Goal: Task Accomplishment & Management: Complete application form

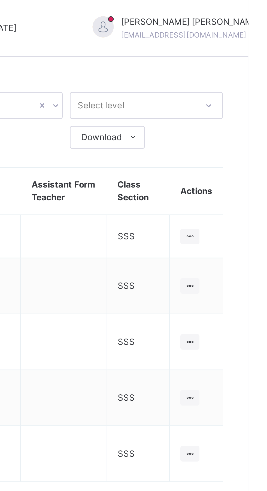
click at [245, 108] on icon at bounding box center [244, 110] width 5 height 4
click at [0, 0] on div "View Class" at bounding box center [0, 0] width 0 height 0
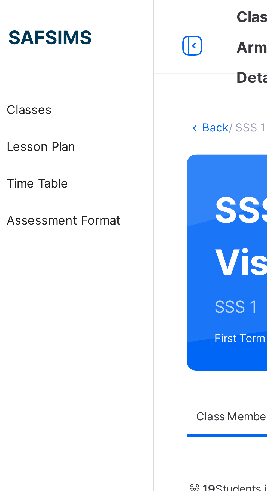
click at [30, 33] on span "Classes" at bounding box center [44, 32] width 44 height 5
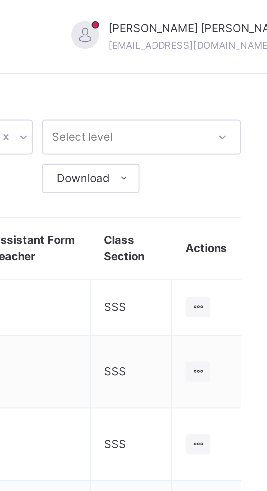
click at [247, 107] on div at bounding box center [244, 110] width 7 height 6
click at [0, 0] on div "View Class" at bounding box center [0, 0] width 0 height 0
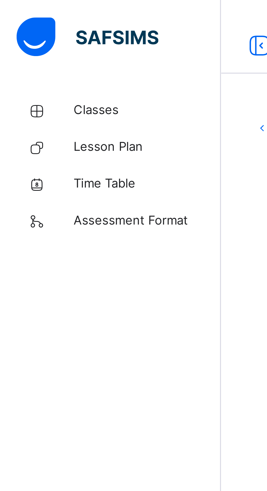
click at [29, 32] on span "Classes" at bounding box center [44, 32] width 44 height 5
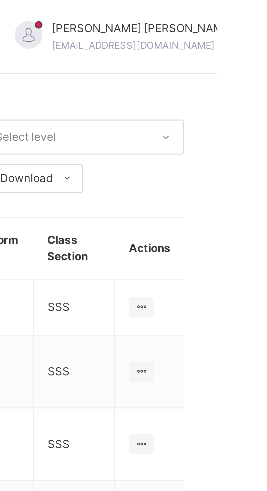
click at [0, 0] on ul "View Class" at bounding box center [0, 0] width 0 height 0
click at [0, 0] on div "View Class" at bounding box center [0, 0] width 0 height 0
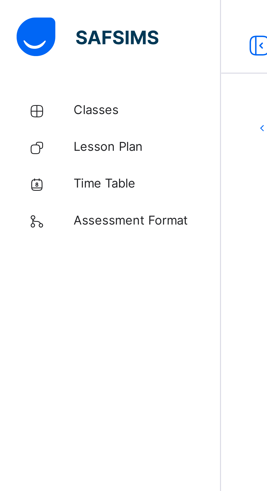
click at [31, 29] on link "Classes" at bounding box center [32, 32] width 65 height 11
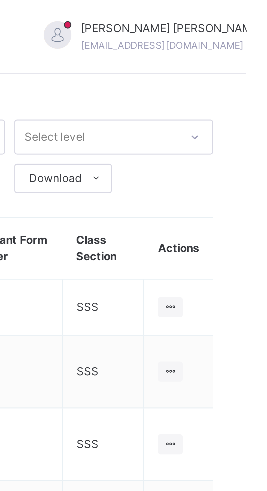
click at [245, 108] on icon at bounding box center [244, 110] width 5 height 4
click at [0, 0] on div "View Class" at bounding box center [0, 0] width 0 height 0
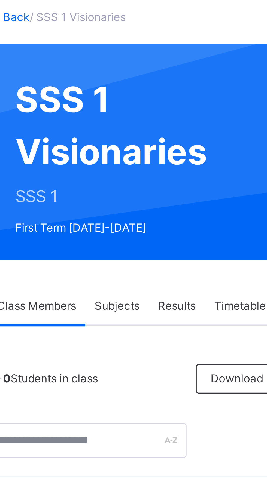
click at [115, 123] on span "Subjects" at bounding box center [113, 123] width 13 height 5
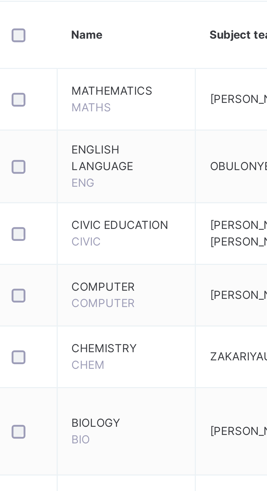
click at [121, 276] on span "BIOLOGY" at bounding box center [116, 276] width 32 height 5
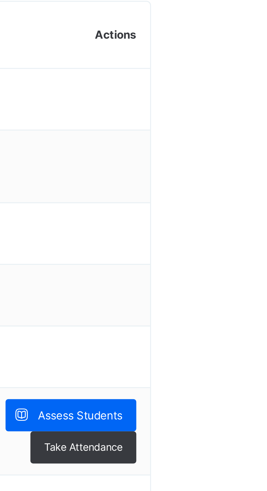
click at [240, 274] on span "Assess Students" at bounding box center [235, 274] width 25 height 5
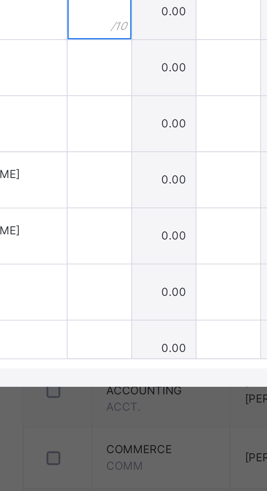
click at [107, 253] on input "text" at bounding box center [97, 245] width 19 height 16
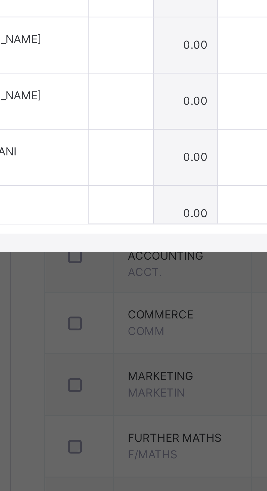
type input "*"
click at [107, 270] on input "text" at bounding box center [97, 261] width 19 height 16
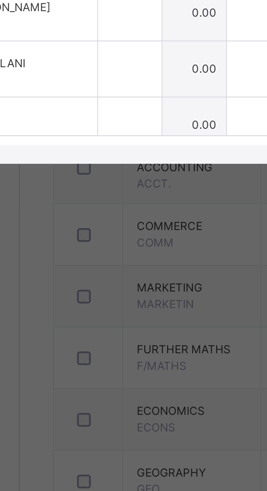
type input "*"
click at [107, 320] on input "text" at bounding box center [97, 311] width 19 height 16
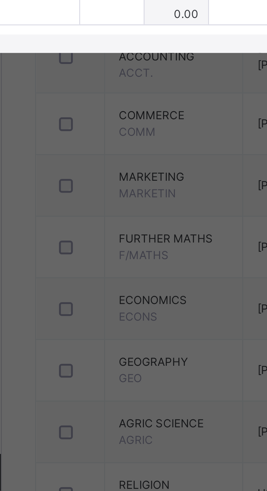
type input "**"
click at [107, 336] on input "text" at bounding box center [97, 328] width 19 height 16
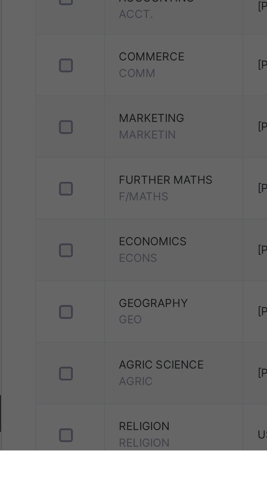
type input "*"
click at [107, 353] on input "text" at bounding box center [97, 344] width 19 height 16
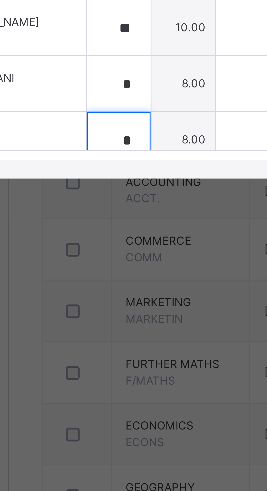
type input "*"
click at [73, 296] on span "ABUBAKAR ZAKAR IBRAHIM" at bounding box center [48, 293] width 55 height 5
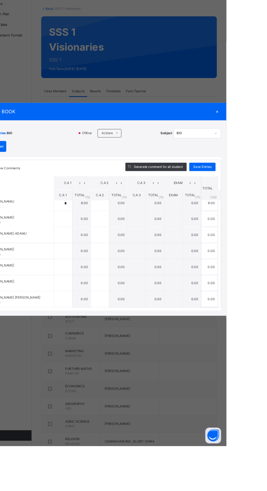
scroll to position [107, 0]
click at [107, 328] on div at bounding box center [97, 320] width 19 height 16
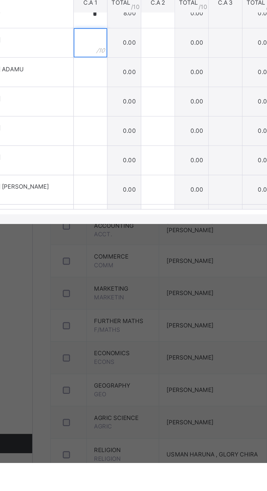
click at [107, 262] on input "text" at bounding box center [97, 253] width 19 height 16
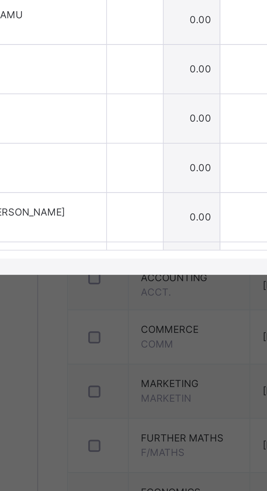
type input "*"
click at [107, 278] on input "text" at bounding box center [97, 270] width 19 height 16
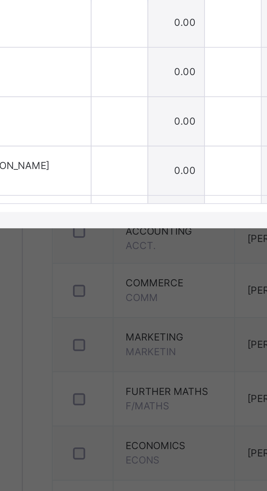
type input "*"
click at [107, 295] on input "text" at bounding box center [97, 287] width 19 height 16
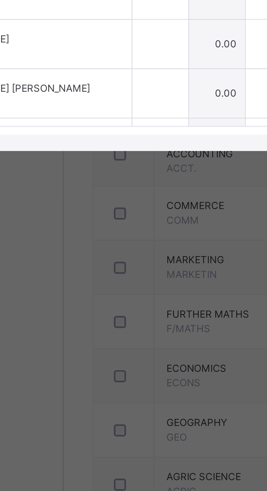
type input "*"
click at [107, 312] on input "text" at bounding box center [97, 303] width 19 height 16
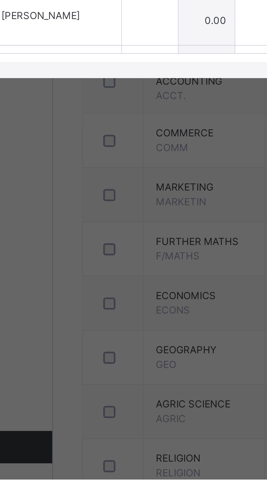
type input "**"
click at [107, 328] on input "text" at bounding box center [97, 320] width 19 height 16
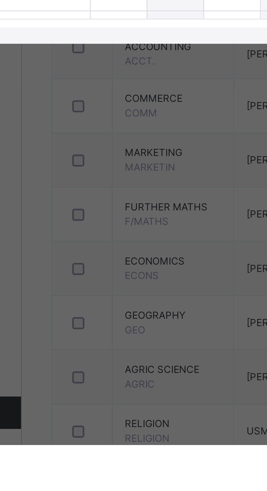
type input "*"
click at [107, 345] on input "text" at bounding box center [97, 336] width 19 height 16
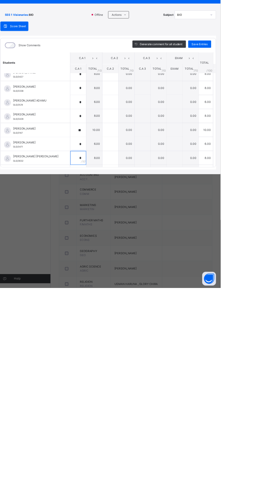
type input "*"
click at [251, 204] on span "Save Entries" at bounding box center [241, 201] width 19 height 5
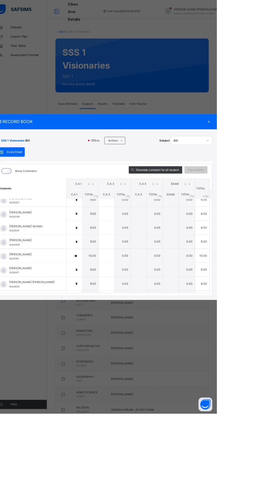
scroll to position [0, 0]
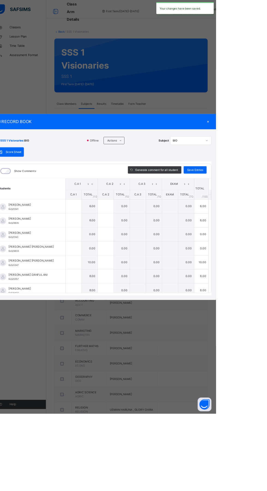
type input "*"
type input "**"
type input "*"
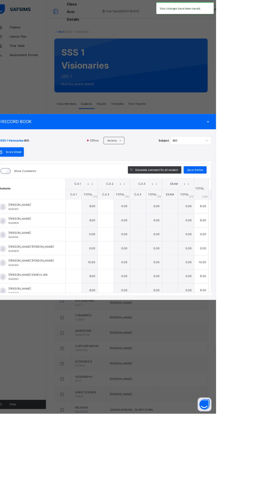
type input "*"
type input "**"
type input "*"
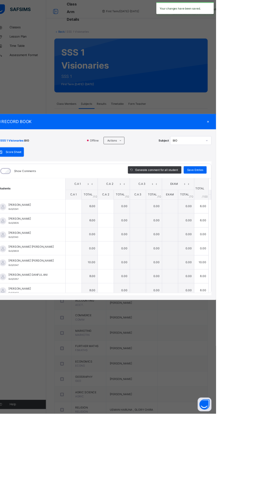
type input "*"
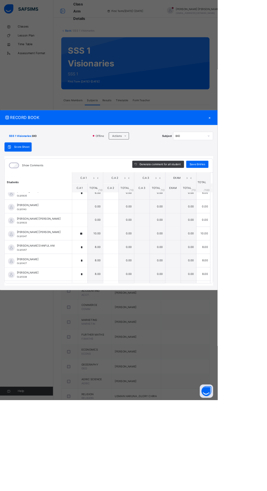
scroll to position [53, 0]
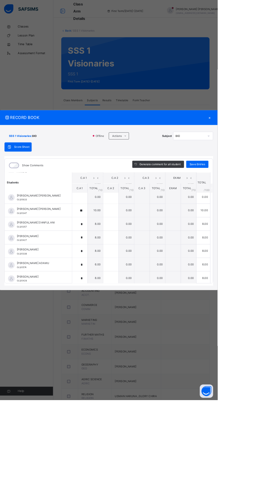
click at [164, 250] on td "0.00" at bounding box center [154, 242] width 19 height 17
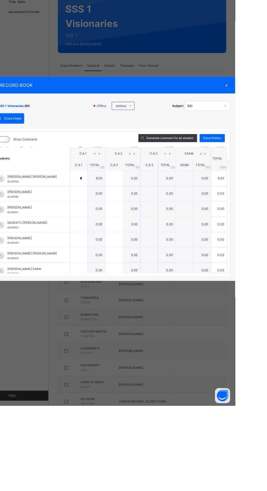
scroll to position [205, 0]
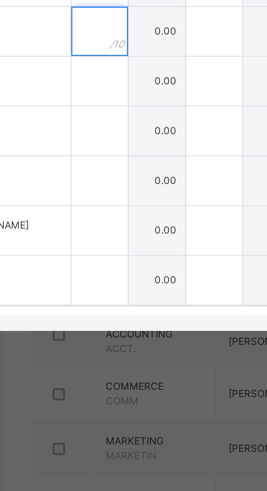
click at [107, 264] on input "text" at bounding box center [97, 256] width 19 height 16
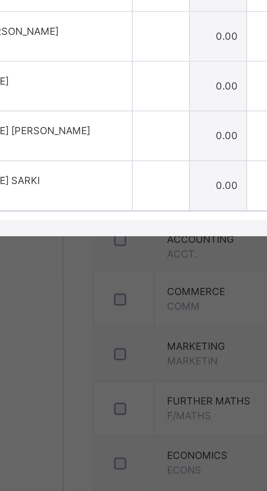
type input "*"
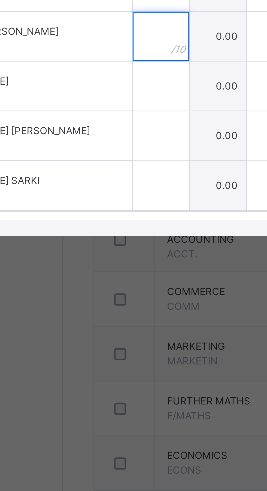
click at [107, 297] on input "text" at bounding box center [97, 289] width 19 height 16
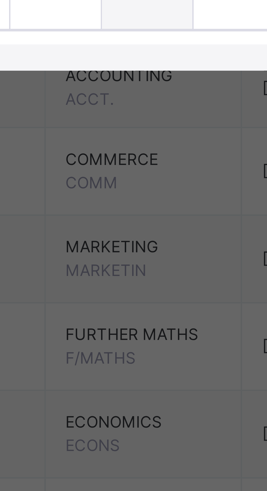
type input "*"
click at [107, 314] on input "text" at bounding box center [97, 306] width 19 height 16
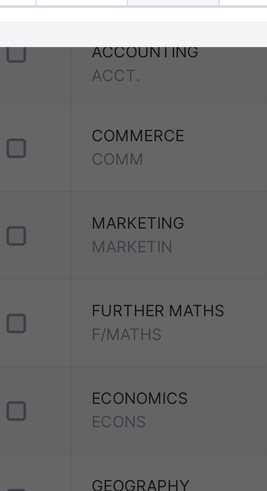
type input "*"
click at [107, 331] on input "text" at bounding box center [97, 322] width 19 height 16
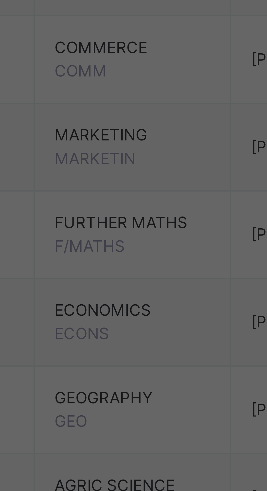
type input "*"
click at [107, 347] on input "text" at bounding box center [97, 339] width 19 height 16
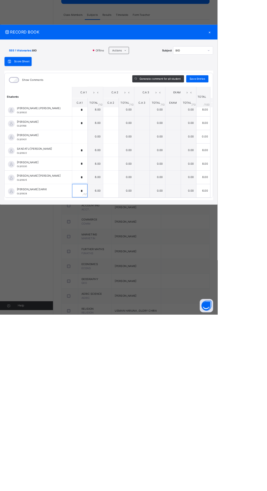
type input "*"
click at [251, 204] on span "Save Entries" at bounding box center [241, 201] width 19 height 5
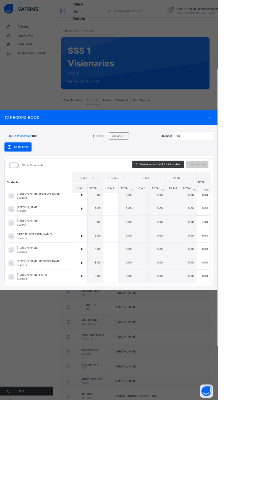
click at [266, 148] on div "RECORD BOOK × SSS 1 Visionaries : BIO Offline Actions Download Empty Score Shee…" at bounding box center [133, 245] width 267 height 491
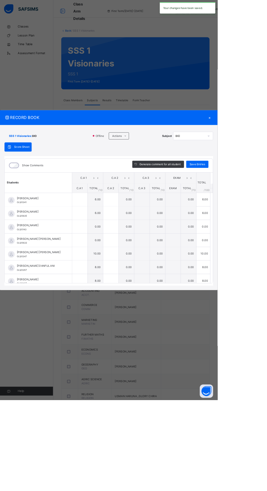
type input "*"
type input "**"
type input "*"
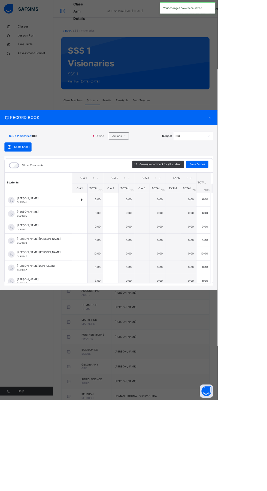
type input "*"
type input "**"
type input "*"
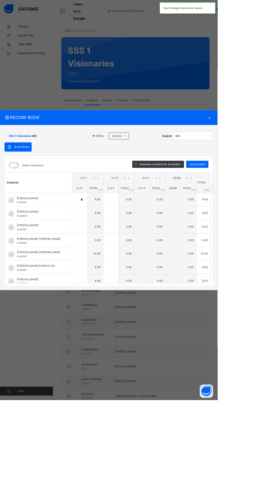
type input "*"
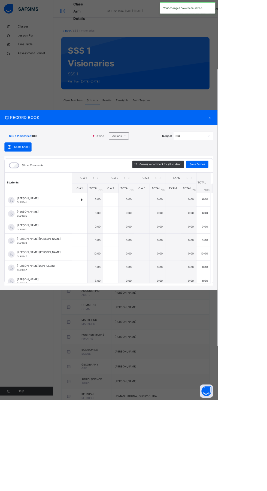
type input "*"
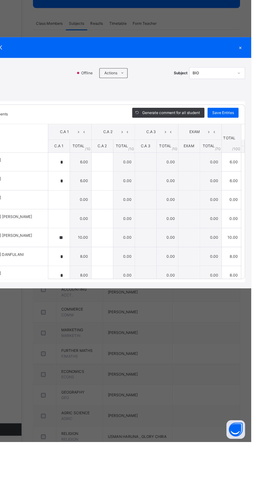
scroll to position [4, 0]
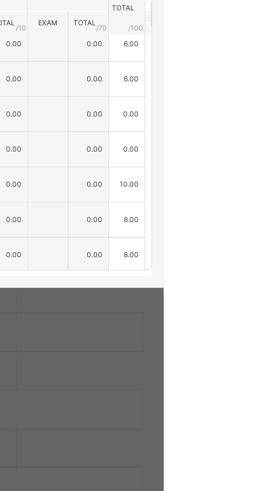
click at [251, 204] on span "Save Entries" at bounding box center [241, 201] width 19 height 5
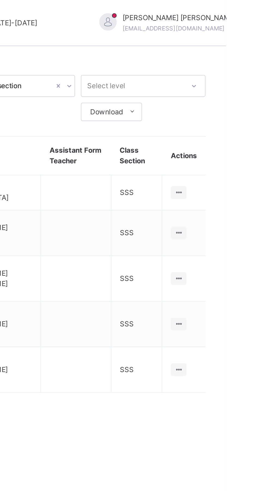
click at [246, 129] on icon at bounding box center [244, 131] width 5 height 4
click at [0, 0] on div "View Class" at bounding box center [0, 0] width 0 height 0
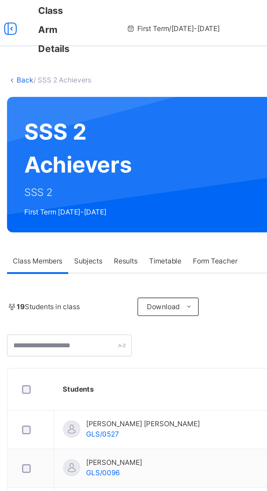
click at [114, 120] on div "Subjects" at bounding box center [113, 123] width 19 height 11
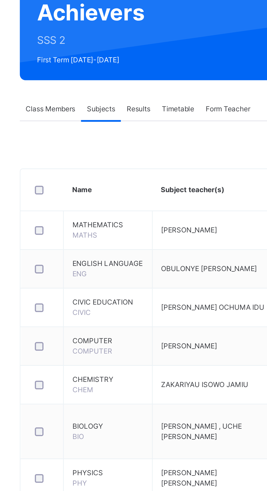
click at [120, 272] on span "BIOLOGY" at bounding box center [116, 273] width 33 height 5
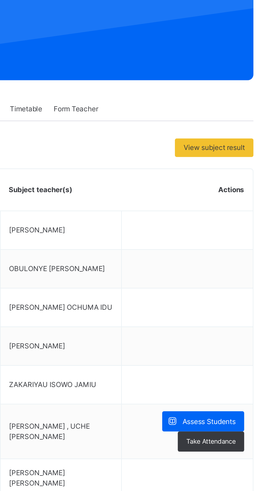
click at [239, 270] on span "Assess Students" at bounding box center [235, 270] width 25 height 5
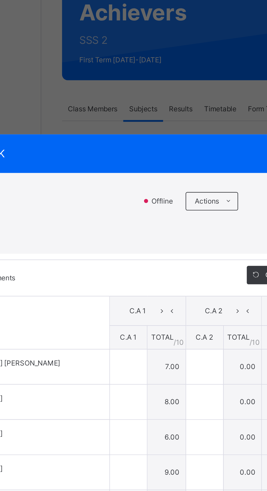
type input "*"
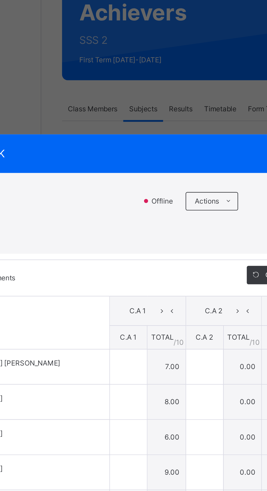
type input "*"
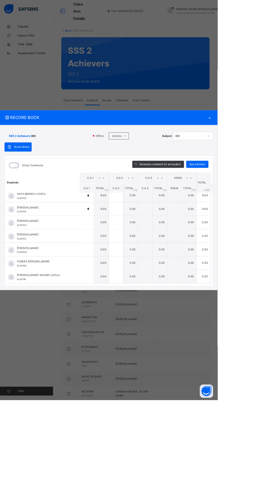
scroll to position [89, 0]
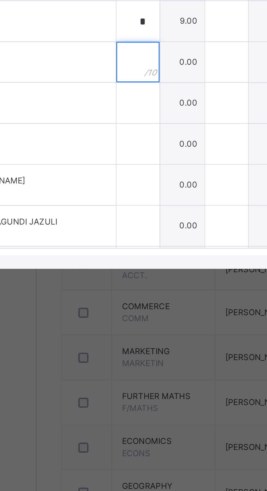
click at [115, 280] on input "text" at bounding box center [106, 272] width 17 height 16
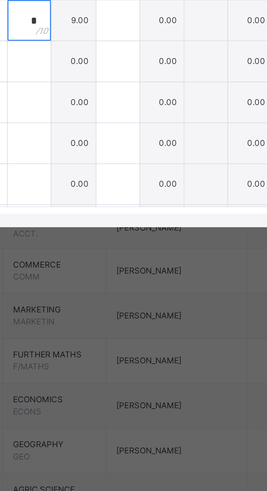
type input "*"
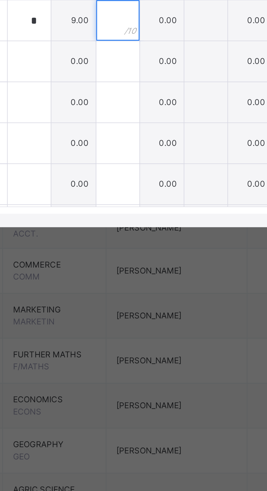
click at [151, 280] on input "text" at bounding box center [142, 272] width 17 height 16
type input "*"
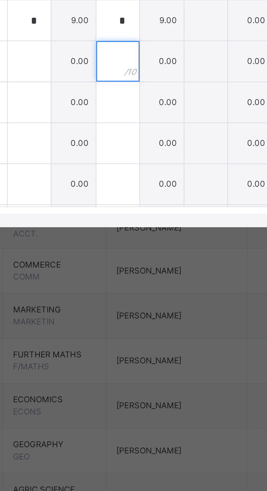
click at [151, 297] on input "text" at bounding box center [142, 289] width 17 height 16
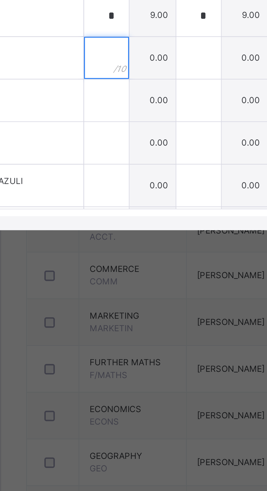
click at [115, 297] on input "text" at bounding box center [106, 289] width 17 height 16
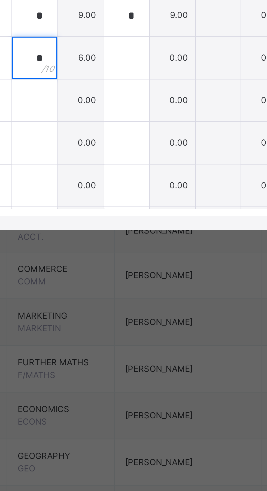
type input "*"
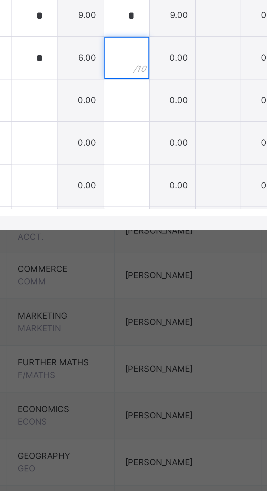
click at [151, 297] on div at bounding box center [142, 289] width 17 height 16
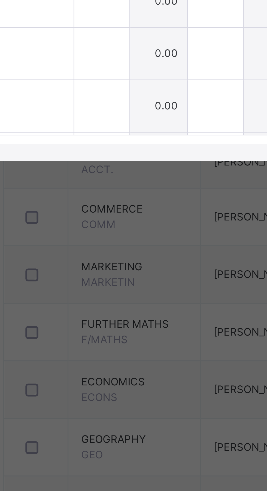
type input "*"
click at [115, 314] on input "text" at bounding box center [106, 305] width 17 height 16
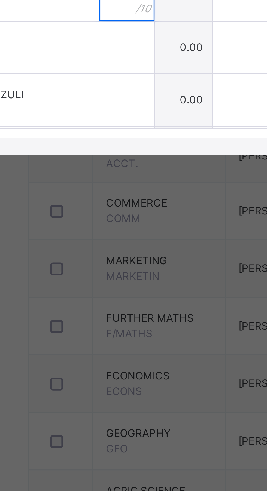
click at [115, 314] on input "text" at bounding box center [106, 305] width 17 height 16
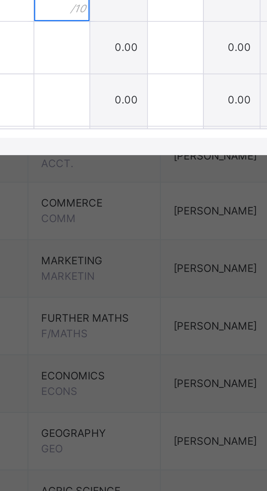
type input "*"
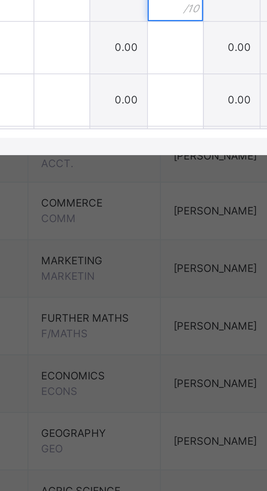
click at [151, 314] on input "text" at bounding box center [142, 305] width 17 height 16
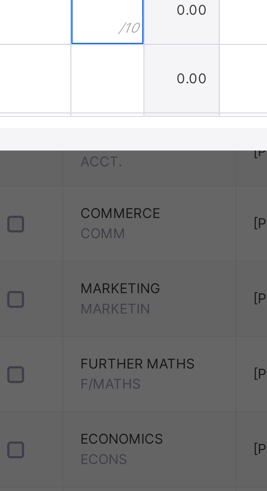
click at [115, 330] on input "text" at bounding box center [106, 322] width 17 height 16
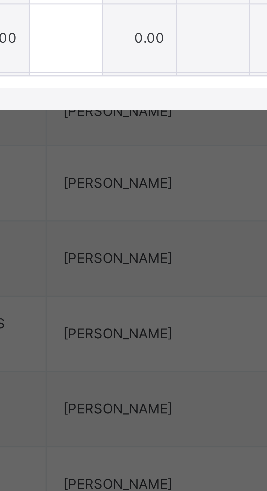
type input "*"
click at [151, 314] on input "text" at bounding box center [142, 305] width 17 height 16
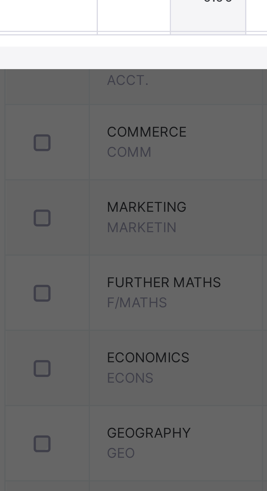
type input "*"
click at [85, 328] on div "FURERA IDRIS ABDULLAHI GLS/0106" at bounding box center [53, 323] width 64 height 10
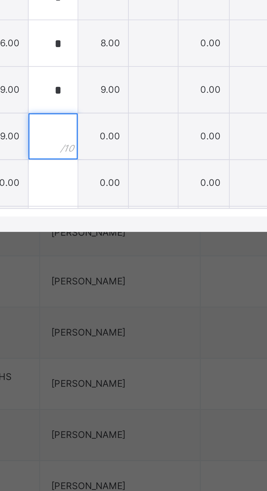
click at [151, 330] on input "text" at bounding box center [142, 322] width 17 height 16
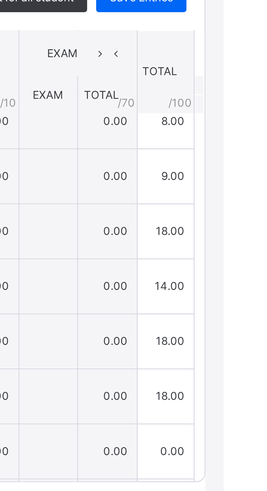
type input "*"
click at [251, 204] on span "Save Entries" at bounding box center [241, 201] width 19 height 5
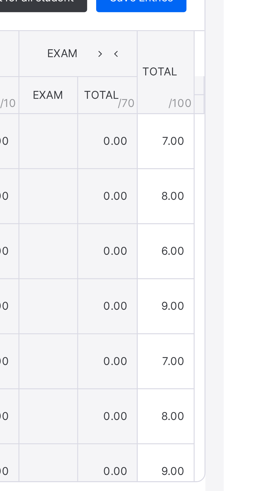
type input "*"
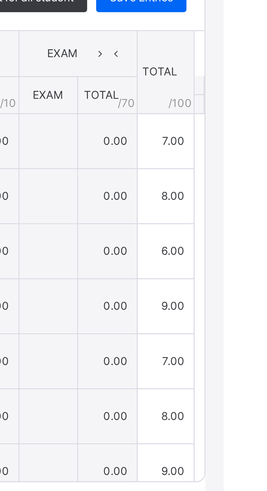
type input "*"
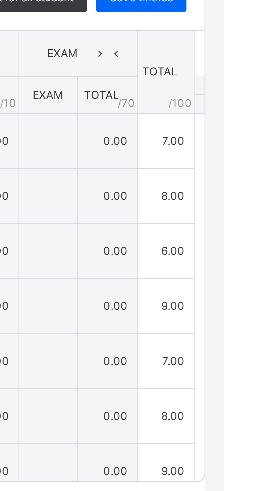
type input "*"
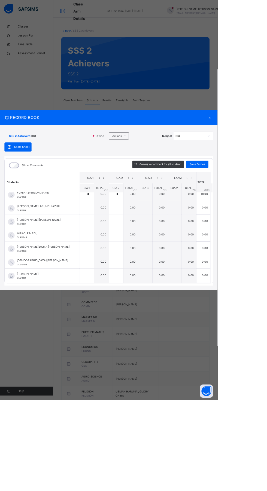
scroll to position [175, 0]
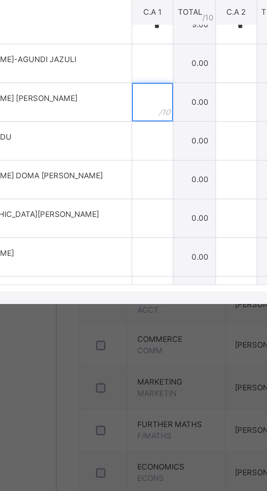
click at [115, 278] on input "text" at bounding box center [106, 269] width 17 height 16
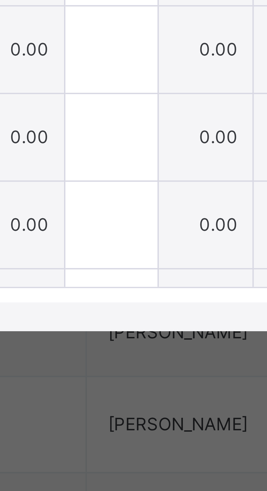
type input "*"
click at [151, 278] on input "text" at bounding box center [142, 269] width 17 height 16
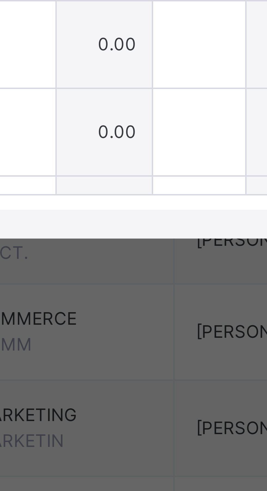
type input "*"
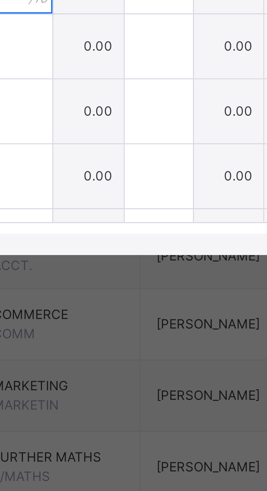
type input "*"
click at [151, 294] on input "text" at bounding box center [142, 286] width 17 height 16
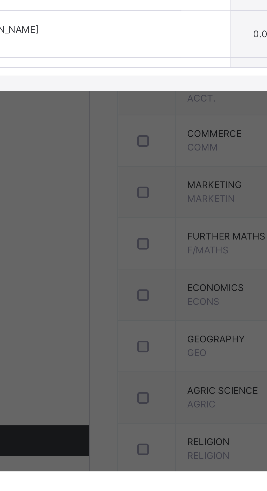
type input "*"
click at [85, 308] on div "MOHAMMED DOMA ISIAKA GLS/0133" at bounding box center [53, 304] width 64 height 10
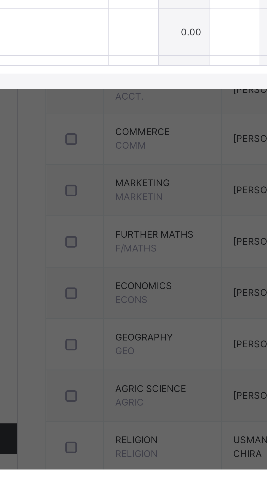
click at [115, 311] on input "text" at bounding box center [106, 302] width 17 height 16
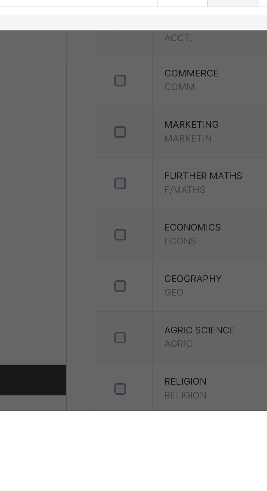
type input "*"
click at [115, 344] on input "text" at bounding box center [106, 336] width 17 height 16
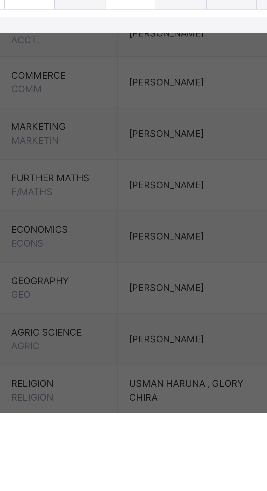
type input "*"
click at [151, 344] on input "text" at bounding box center [142, 336] width 17 height 16
type input "*"
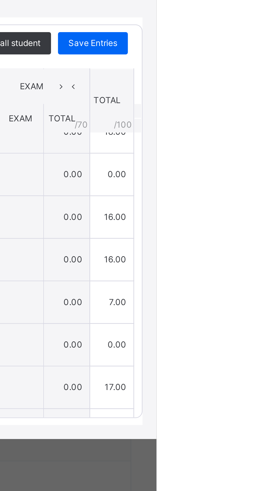
click at [251, 204] on span "Save Entries" at bounding box center [241, 201] width 19 height 5
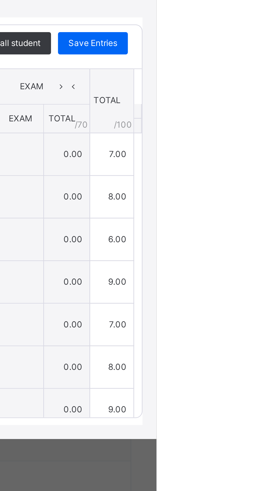
type input "*"
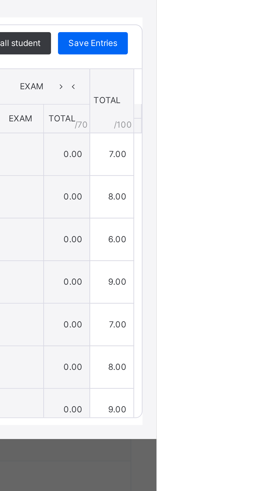
type input "*"
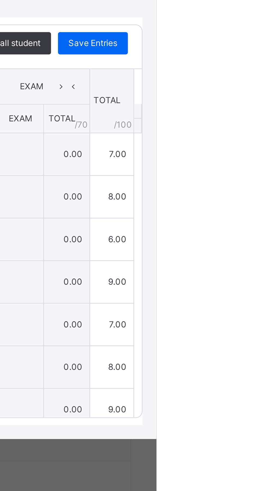
type input "*"
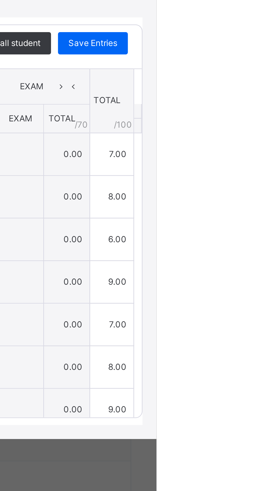
type input "*"
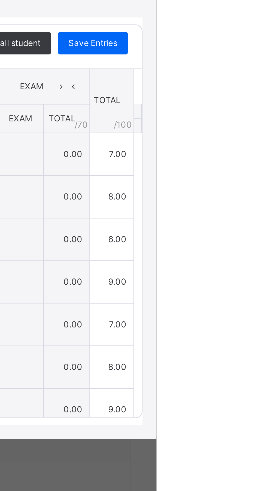
type input "*"
